Goal: Task Accomplishment & Management: Manage account settings

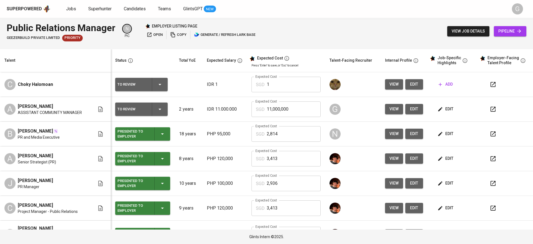
click at [442, 109] on span "edit" at bounding box center [446, 109] width 15 height 7
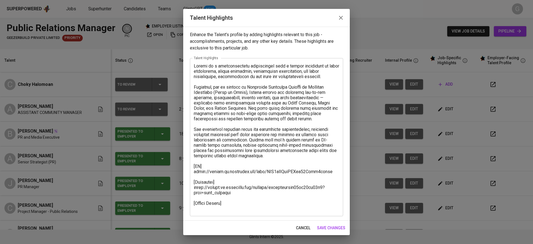
scroll to position [0, 0]
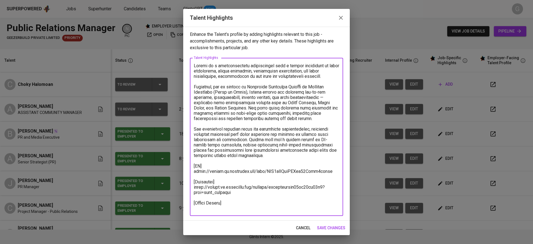
click at [232, 208] on textarea at bounding box center [266, 137] width 145 height 148
paste textarea "Basic Salary 1106.32 SGD BPJS Health 5% 50.25 SGD BPJS Manpower 6.24% 64.57 SGD…"
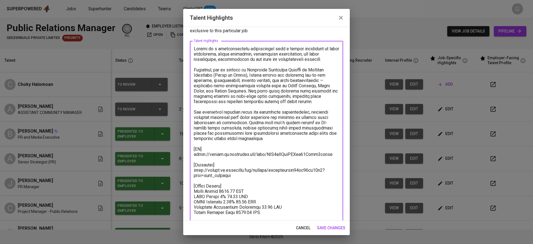
scroll to position [27, 0]
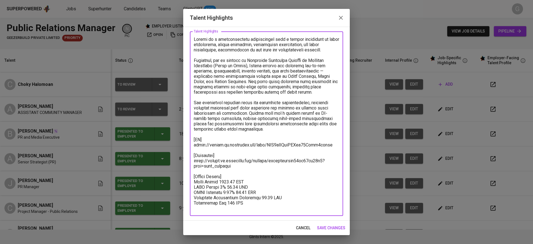
paste textarea "Total Payroll Cost 1313.34 SGD"
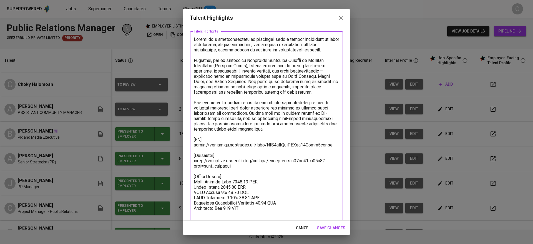
paste textarea "613.34"
click at [232, 185] on textarea at bounding box center [266, 126] width 145 height 179
click at [222, 194] on textarea at bounding box center [266, 126] width 145 height 179
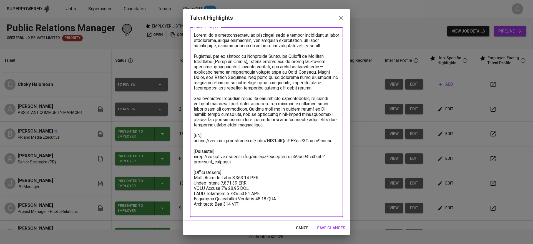
scroll to position [32, 0]
type textarea "Audrey is a communications professional with a strong background in event manag…"
click at [327, 227] on span "save changes" at bounding box center [331, 227] width 28 height 7
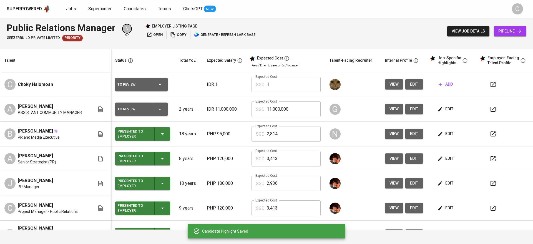
click at [283, 113] on input "11,000,000" at bounding box center [294, 109] width 54 height 16
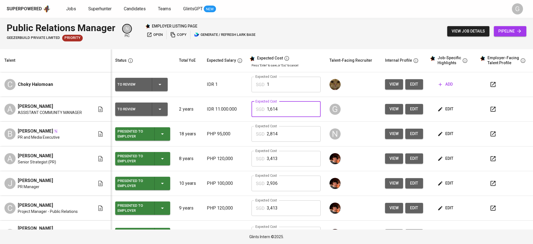
type input "1,614"
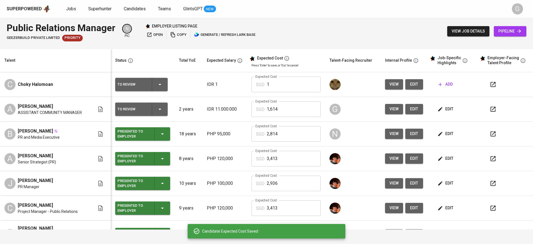
click at [411, 106] on span "edit" at bounding box center [414, 109] width 9 height 7
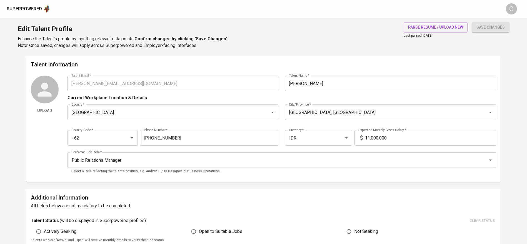
click at [368, 137] on input "11.000.000" at bounding box center [430, 138] width 131 height 16
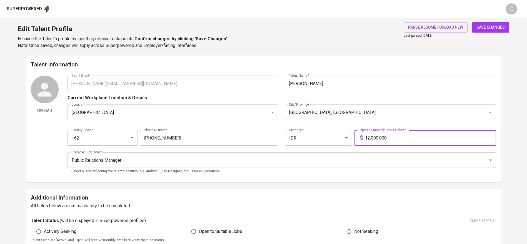
type input "12.000.000"
click at [472, 22] on button "save changes" at bounding box center [490, 27] width 37 height 10
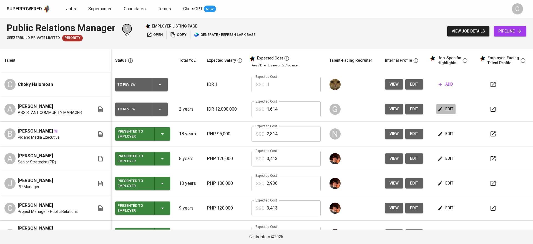
click at [445, 108] on span "edit" at bounding box center [446, 109] width 15 height 7
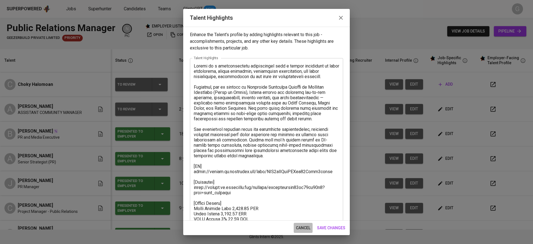
click at [306, 226] on span "cancel" at bounding box center [303, 227] width 14 height 7
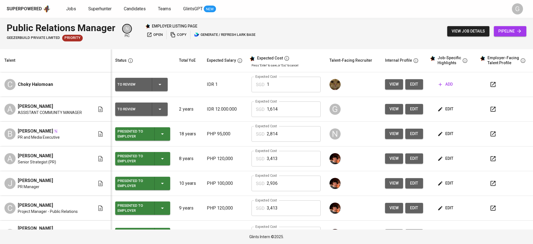
click at [490, 109] on icon "button" at bounding box center [493, 109] width 7 height 7
click at [157, 109] on icon "button" at bounding box center [160, 109] width 7 height 7
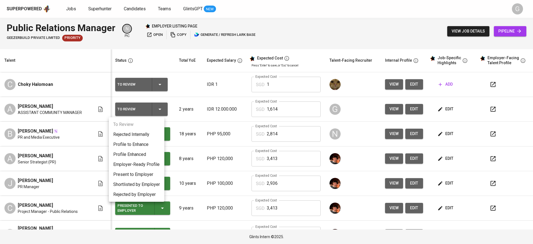
click at [146, 152] on li "Profile Enhanced" at bounding box center [137, 154] width 56 height 10
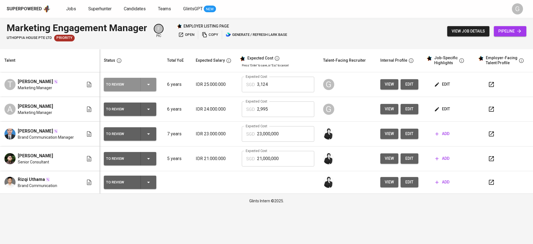
click at [149, 82] on icon "button" at bounding box center [148, 84] width 7 height 7
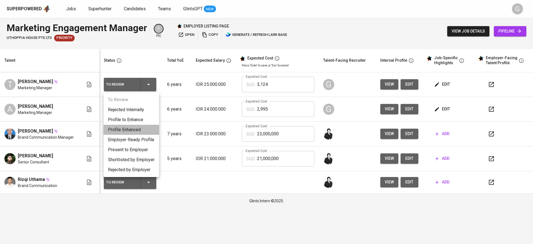
click at [146, 131] on li "Profile Enhanced" at bounding box center [132, 130] width 56 height 10
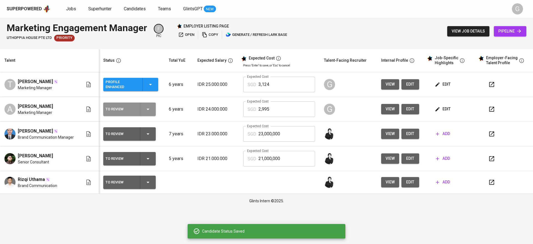
click at [148, 112] on icon "button" at bounding box center [148, 109] width 7 height 7
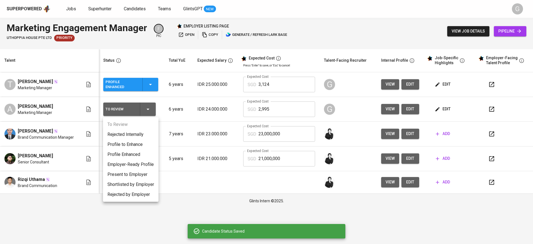
click at [136, 154] on li "Profile Enhanced" at bounding box center [131, 154] width 56 height 10
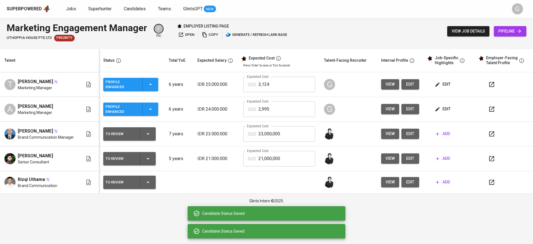
click at [489, 84] on icon "button" at bounding box center [491, 84] width 7 height 7
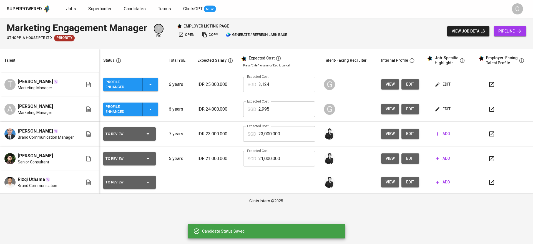
click at [487, 113] on button "button" at bounding box center [491, 108] width 13 height 13
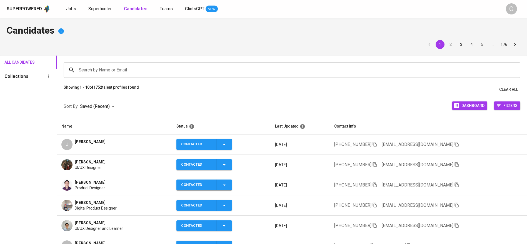
scroll to position [56, 0]
